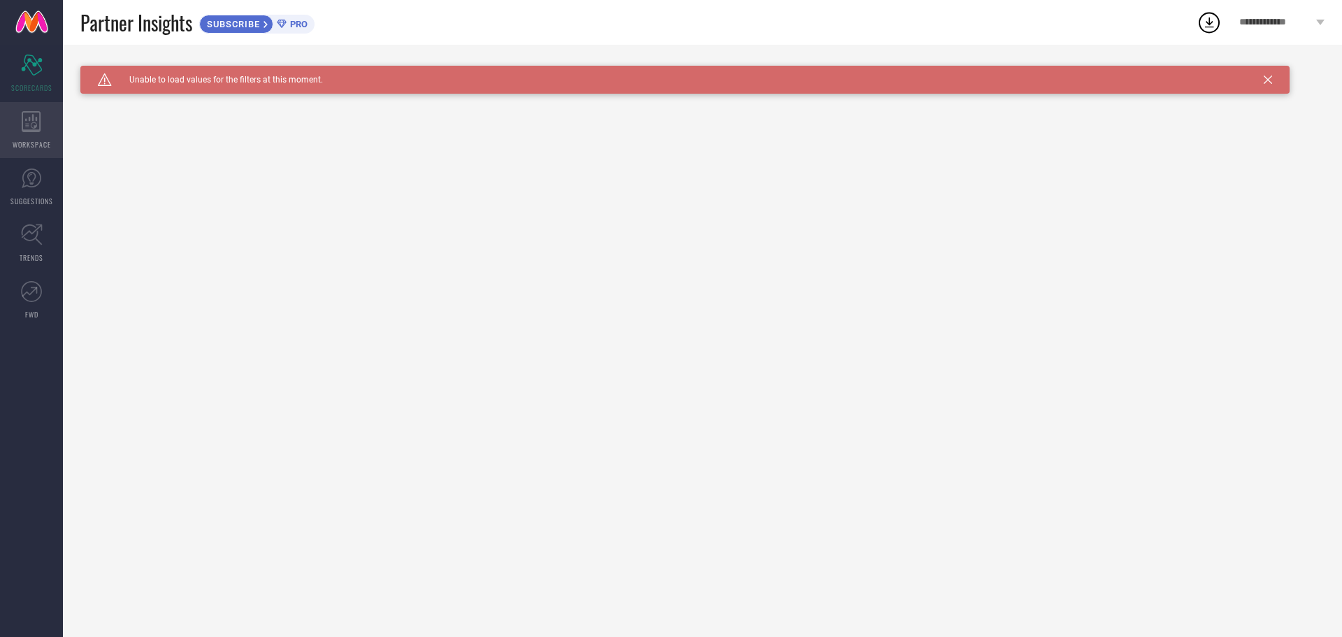
click at [40, 121] on icon at bounding box center [31, 121] width 19 height 21
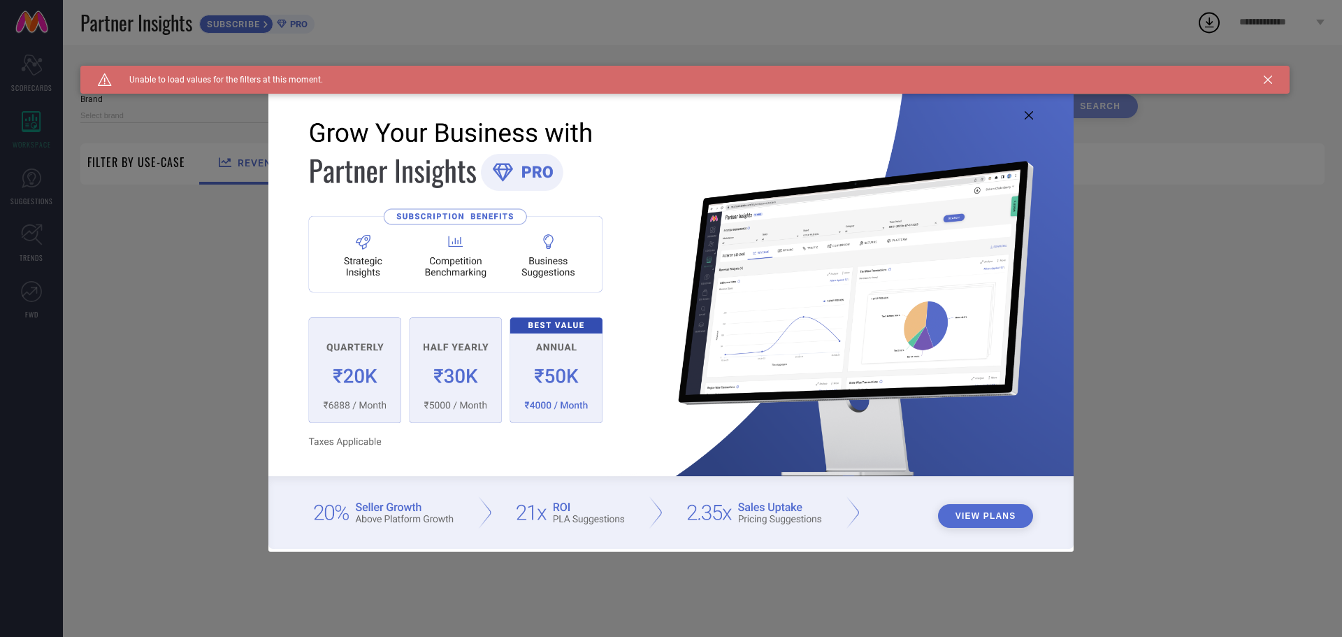
type input "1 STOP FASHION"
type input "All"
